Goal: Information Seeking & Learning: Learn about a topic

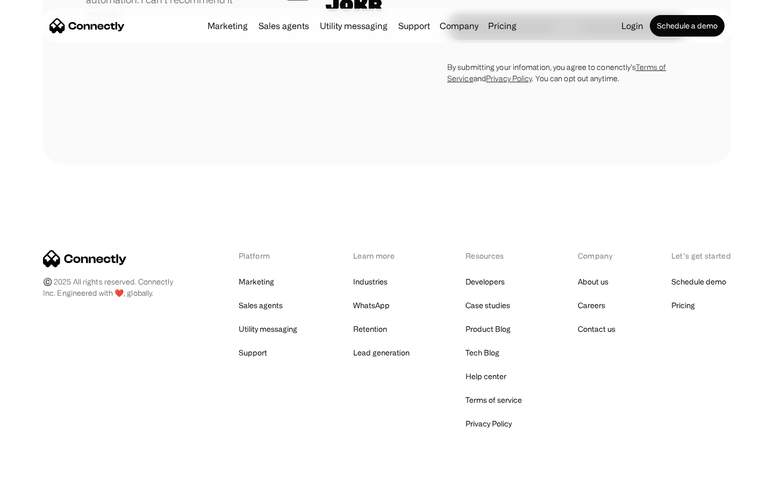
scroll to position [2992, 0]
